Goal: Transaction & Acquisition: Purchase product/service

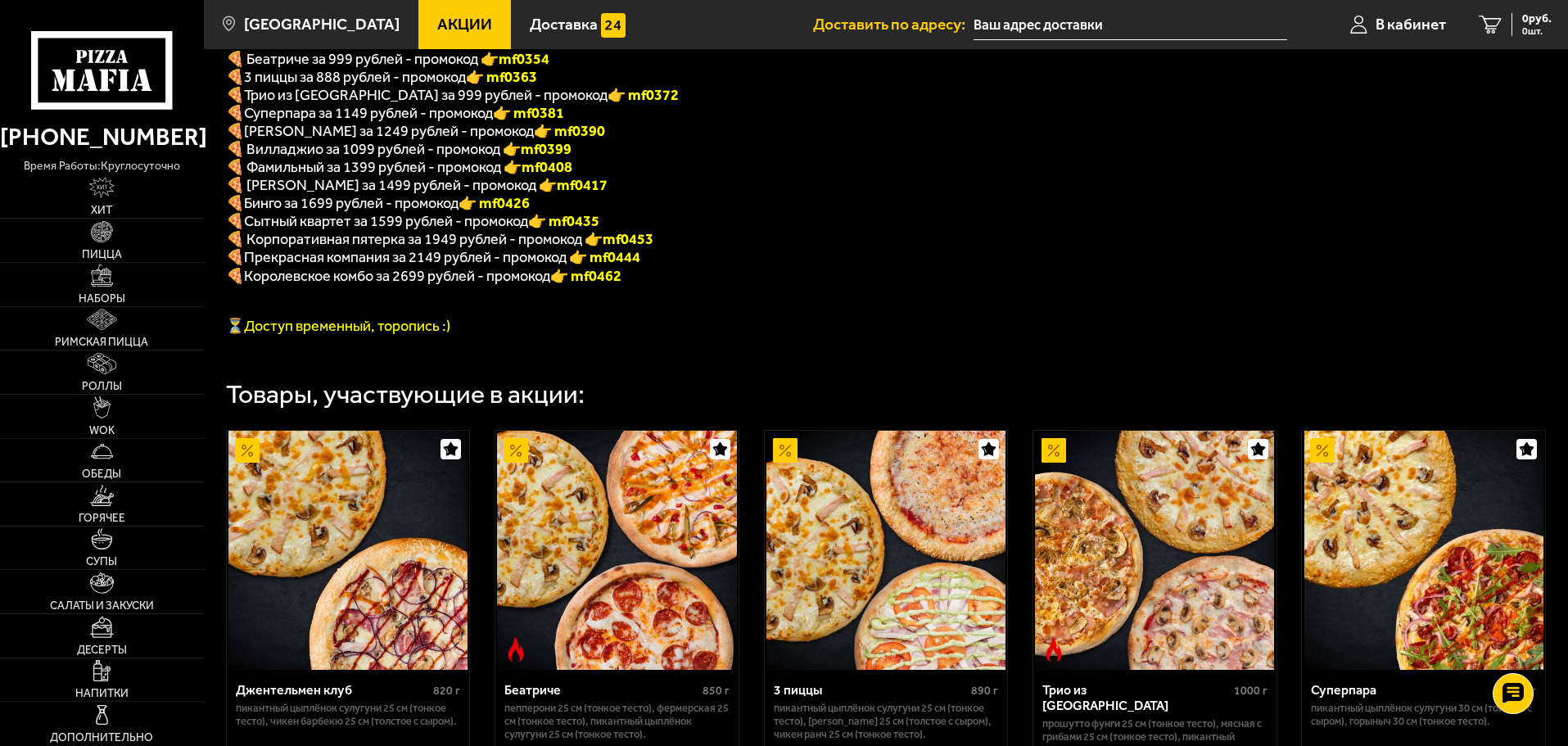
scroll to position [437, 0]
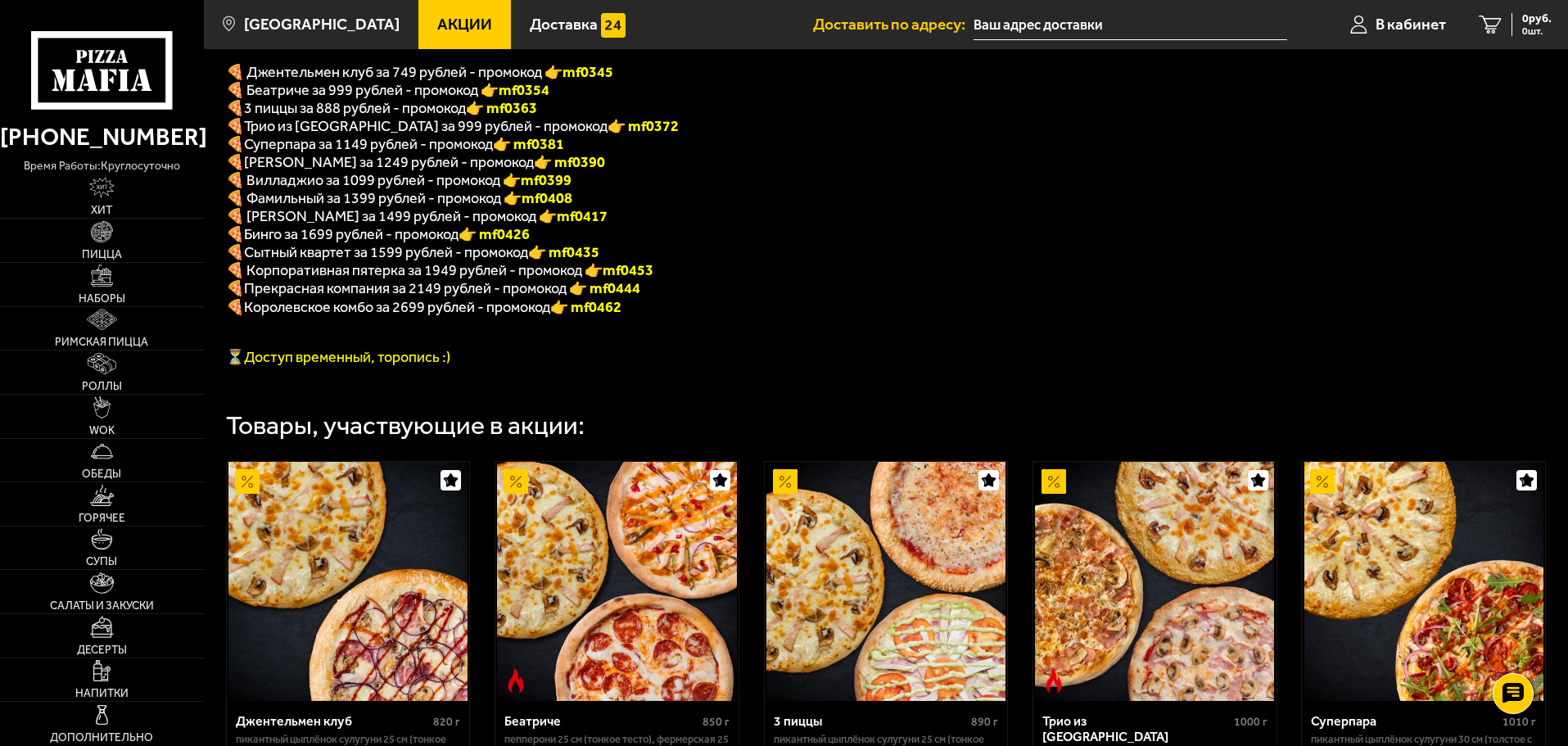
drag, startPoint x: 525, startPoint y: 135, endPoint x: 594, endPoint y: 128, distance: 69.4
click at [594, 128] on p "🍕 Трио из [GEOGRAPHIC_DATA] за 999 рублей - промокод 👉 mf0372" at bounding box center [646, 126] width 839 height 18
copy font "f0372"
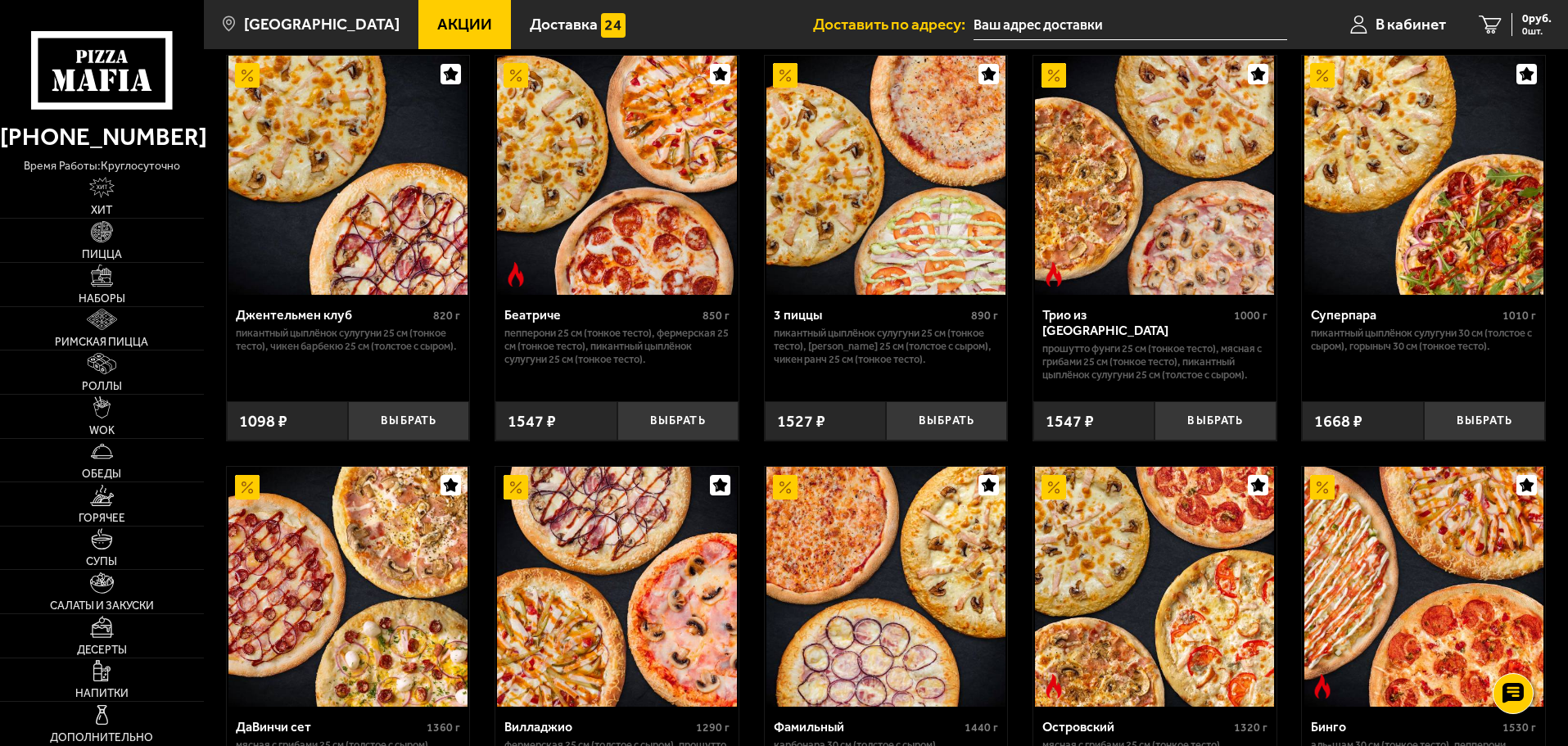
scroll to position [873, 0]
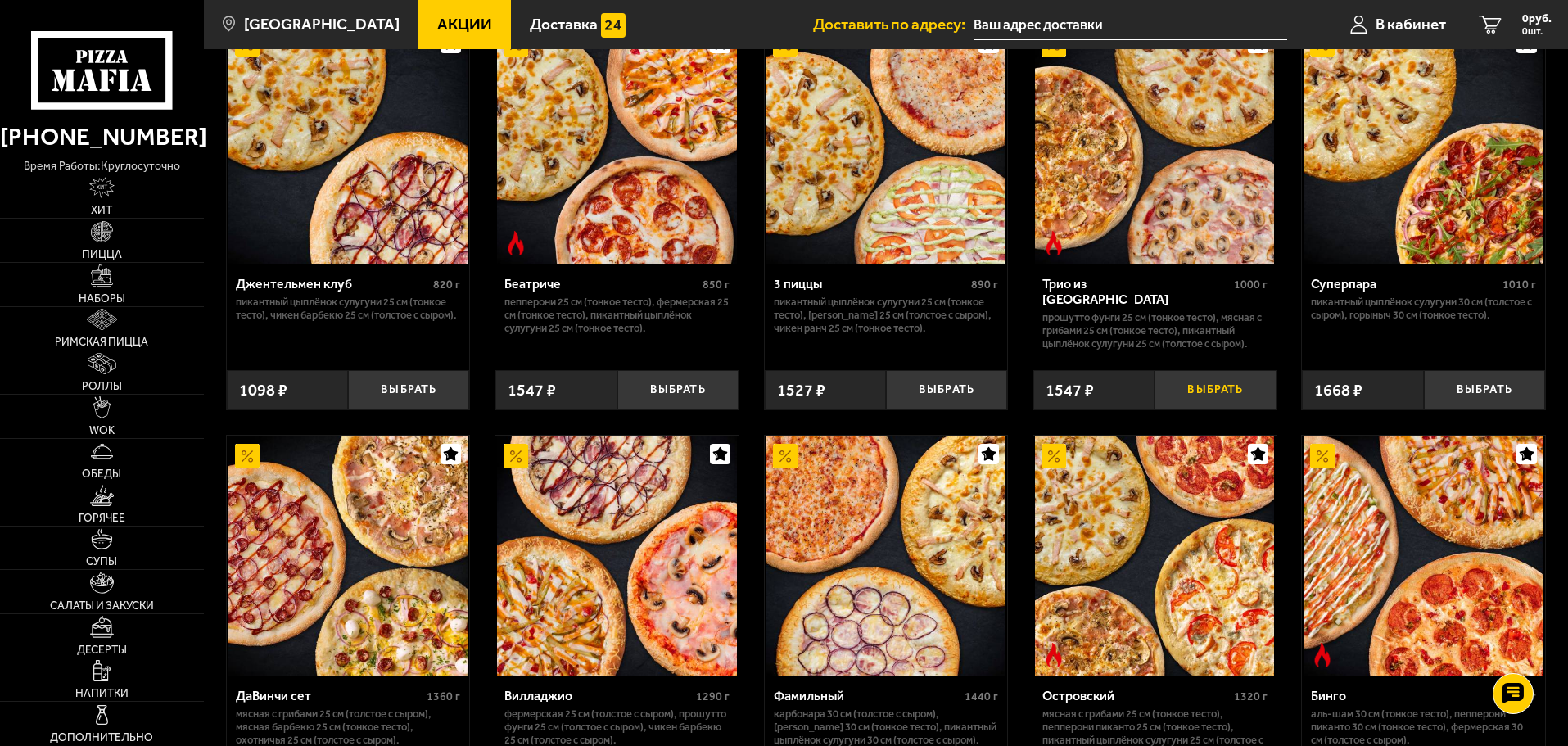
click at [1220, 402] on button "Выбрать" at bounding box center [1215, 390] width 121 height 40
click at [1501, 20] on div "1547 руб. 1 шт." at bounding box center [1521, 24] width 60 height 23
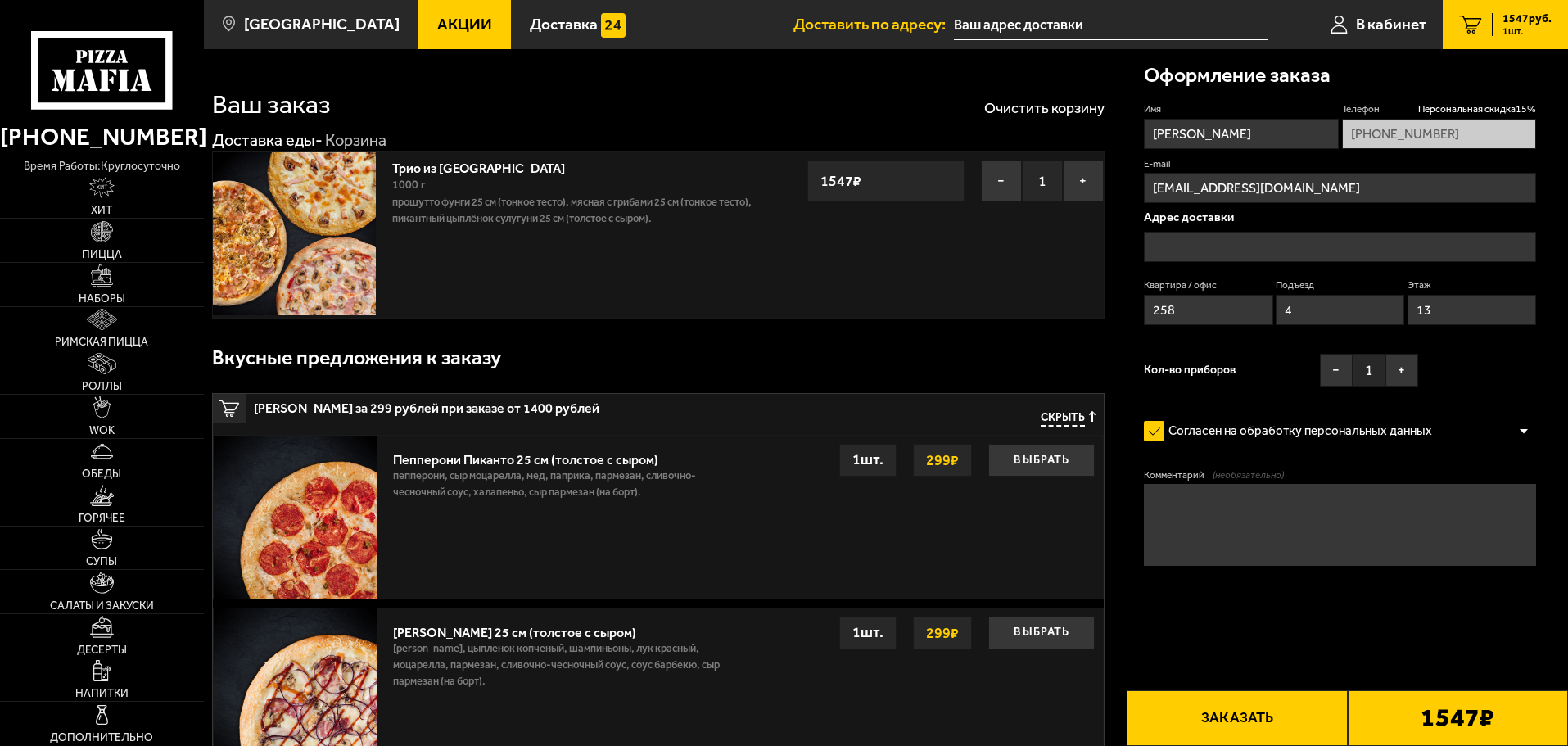
type input "[STREET_ADDRESS]"
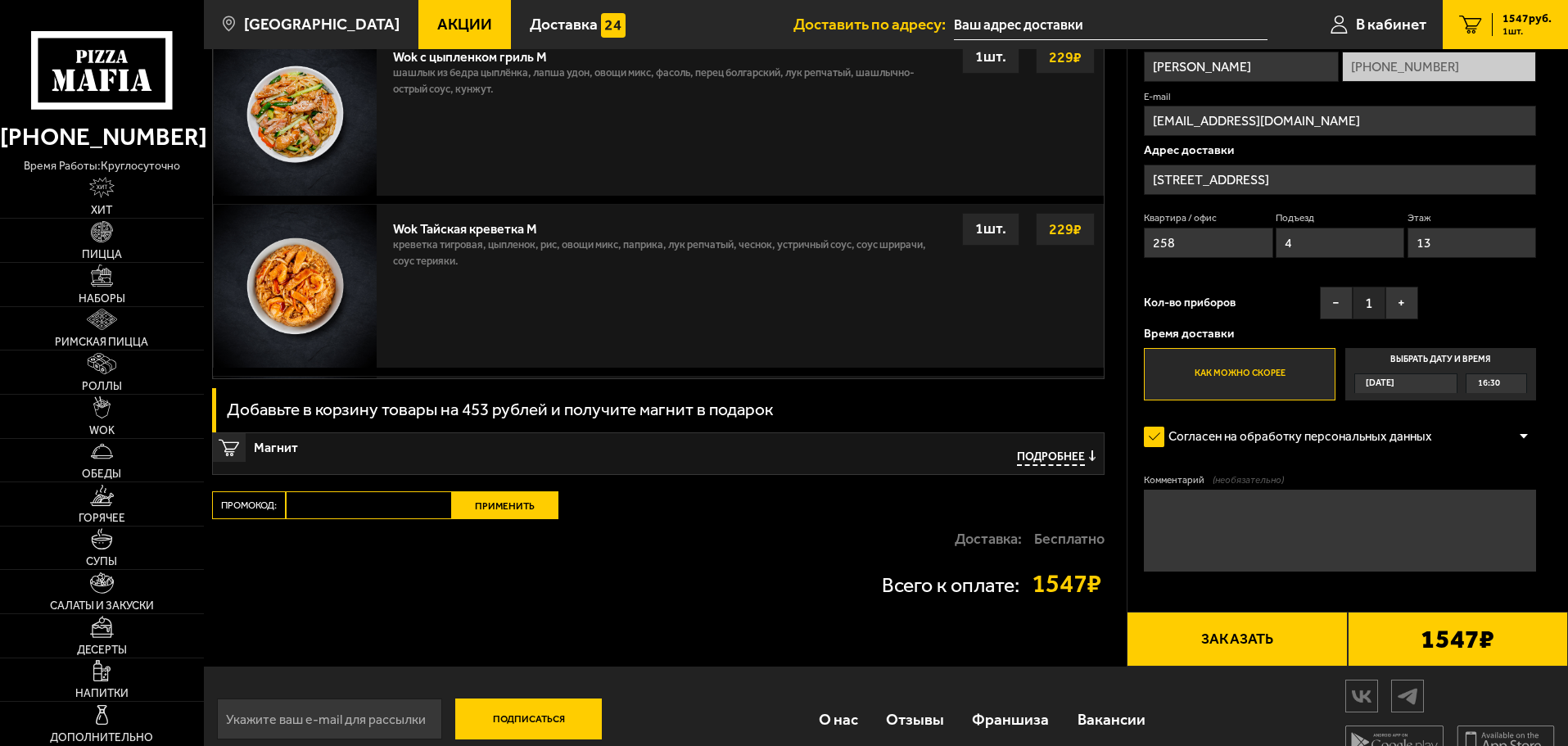
scroll to position [1606, 0]
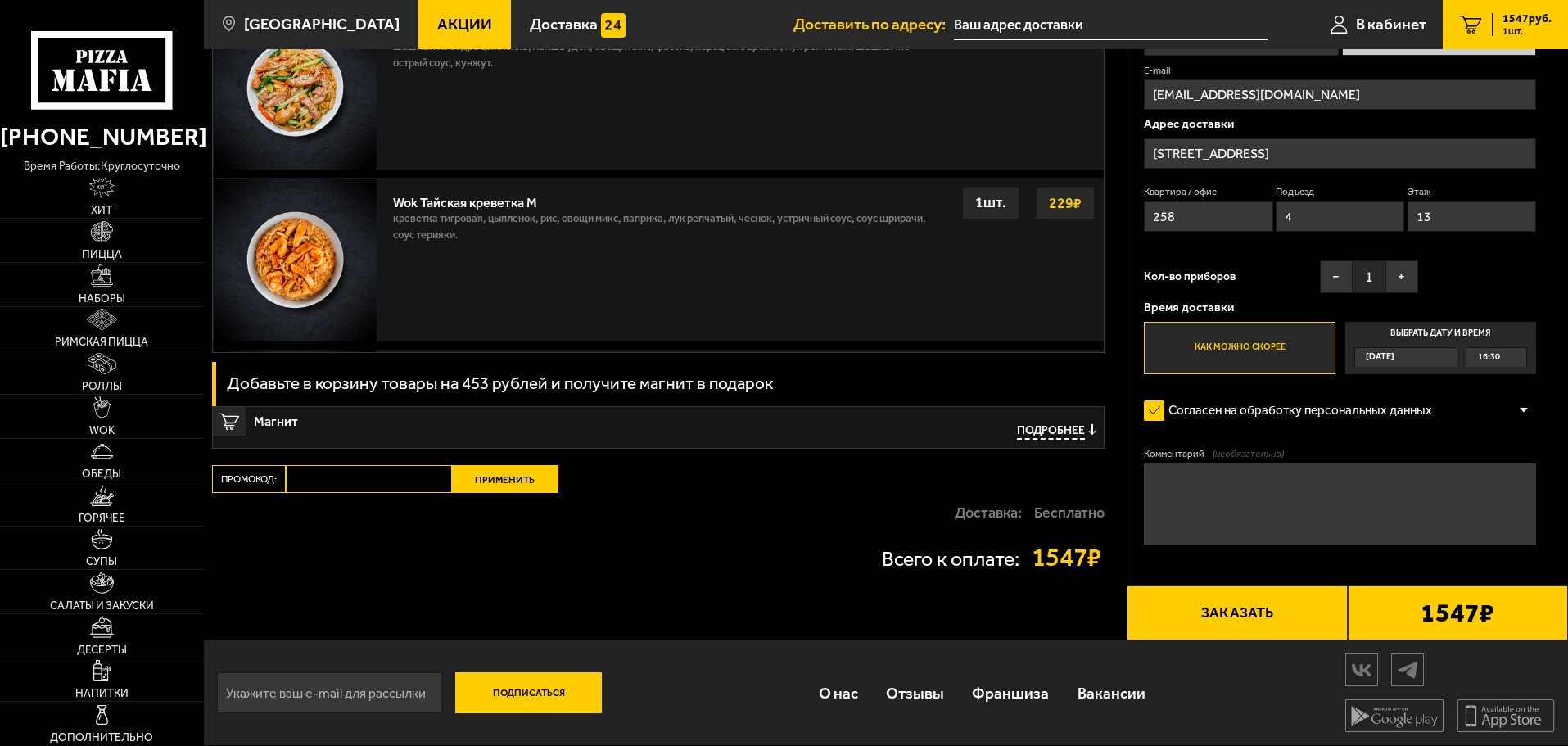
click at [344, 476] on input "Промокод:" at bounding box center [369, 479] width 167 height 27
paste input "mf0372"
type input "mf0372"
click at [507, 478] on button "Применить" at bounding box center [506, 479] width 106 height 27
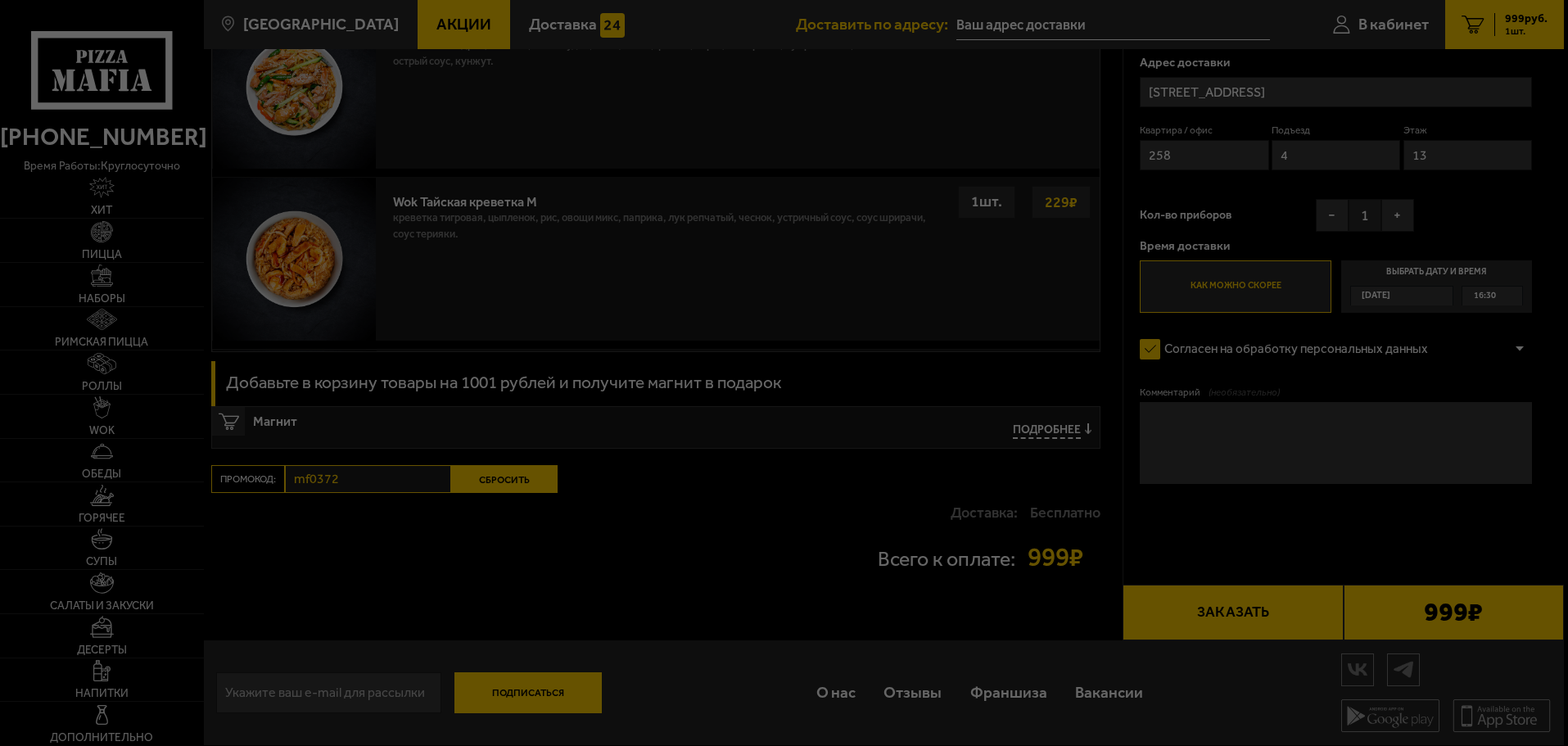
scroll to position [1108, 0]
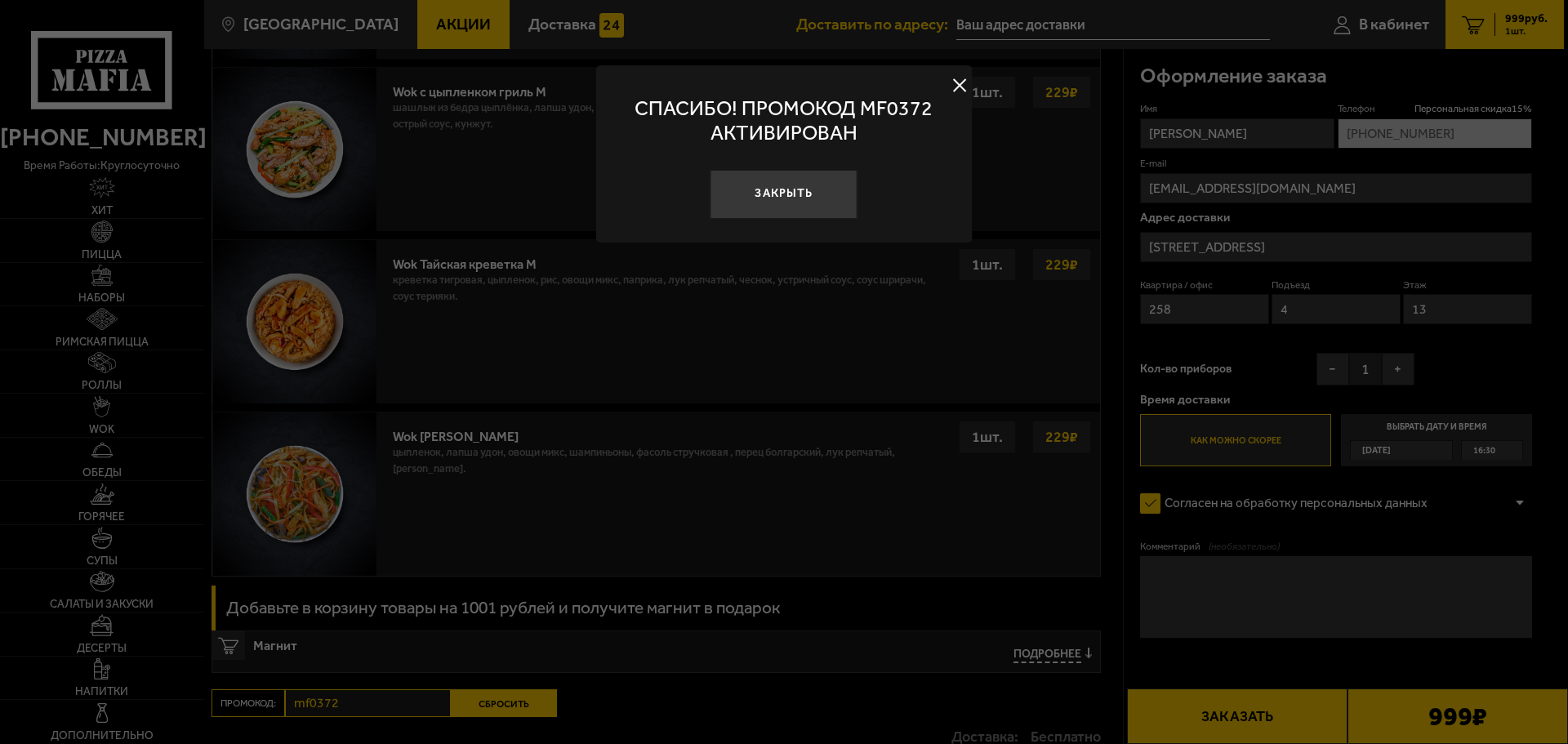
click at [1066, 516] on div at bounding box center [784, 372] width 1568 height 744
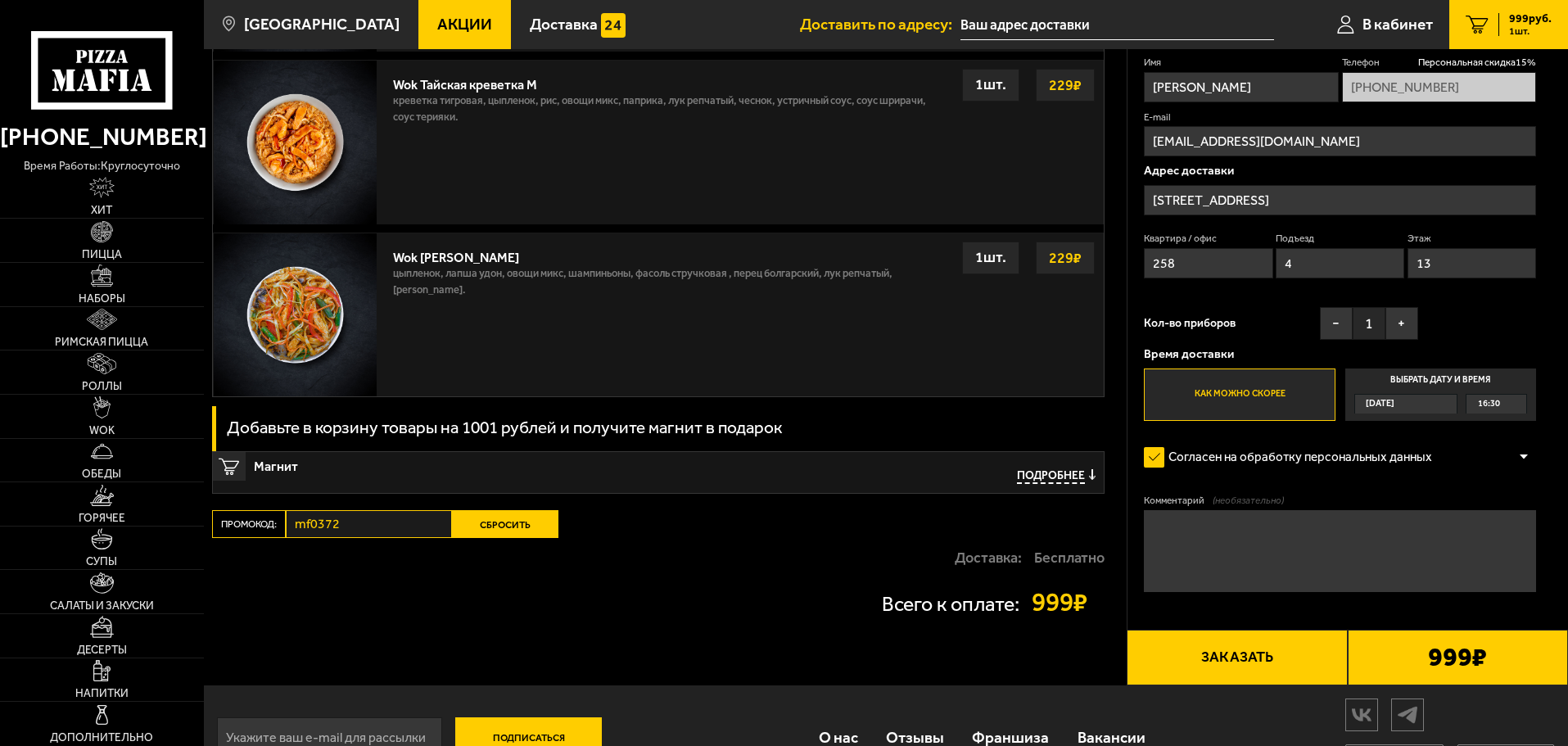
scroll to position [1334, 0]
